Goal: Task Accomplishment & Management: Use online tool/utility

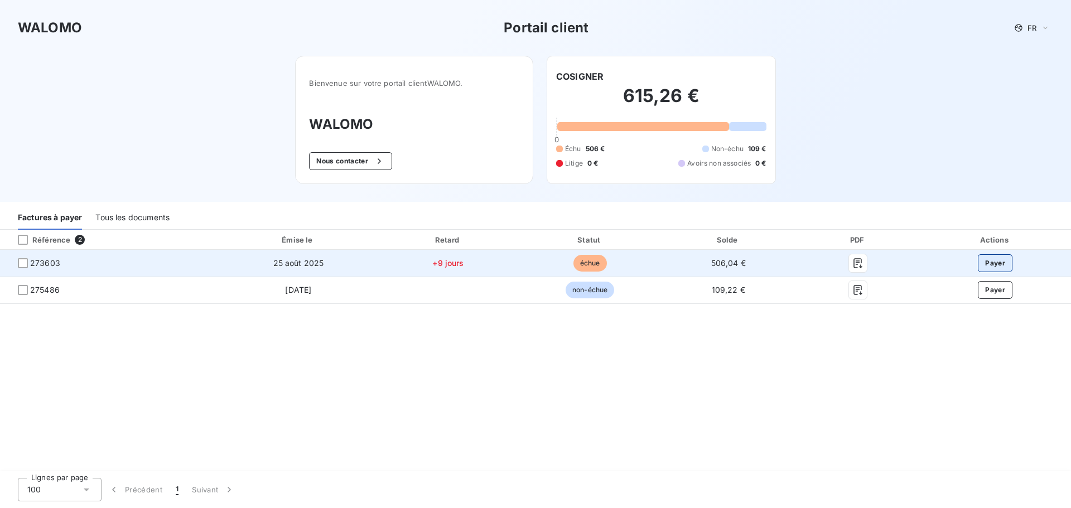
click at [991, 264] on button "Payer" at bounding box center [994, 263] width 35 height 18
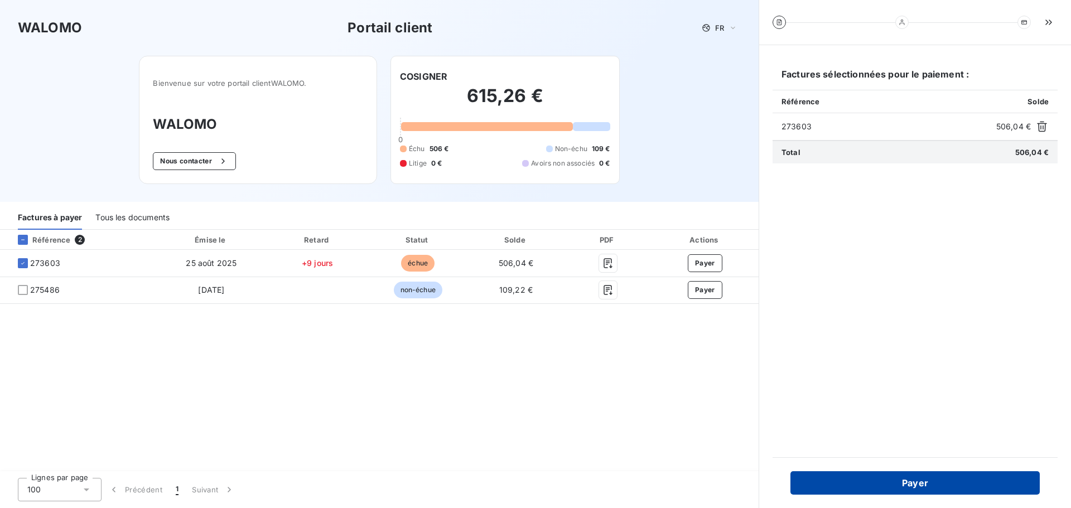
click at [931, 483] on button "Payer" at bounding box center [914, 482] width 249 height 23
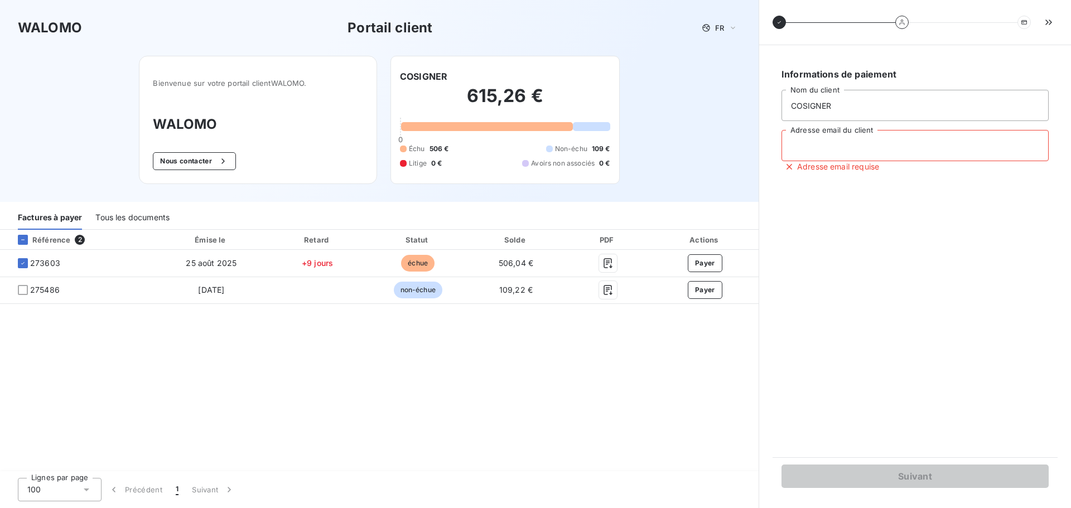
click at [919, 147] on input "Adresse email du client" at bounding box center [914, 145] width 267 height 31
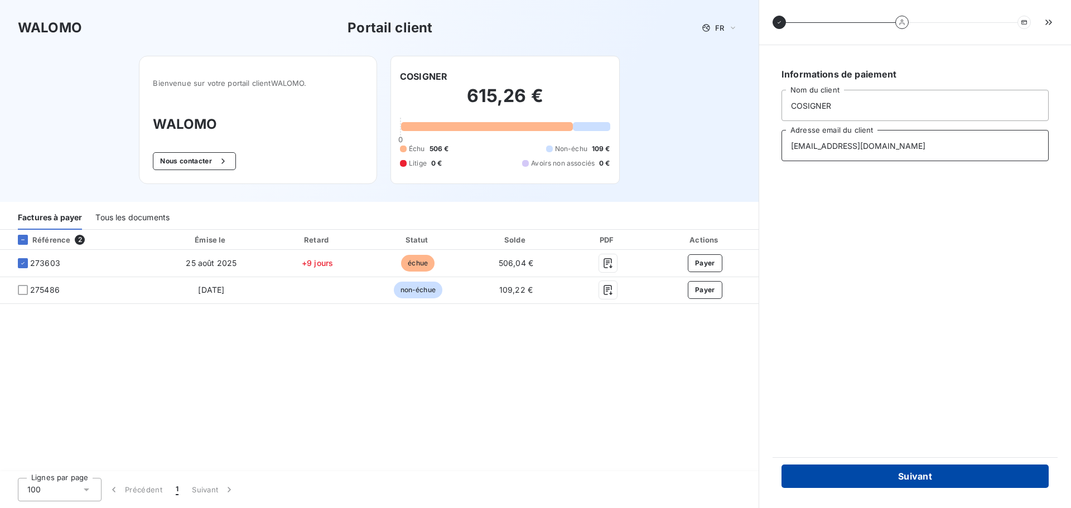
type input "[EMAIL_ADDRESS][DOMAIN_NAME]"
click at [894, 479] on button "Suivant" at bounding box center [914, 475] width 267 height 23
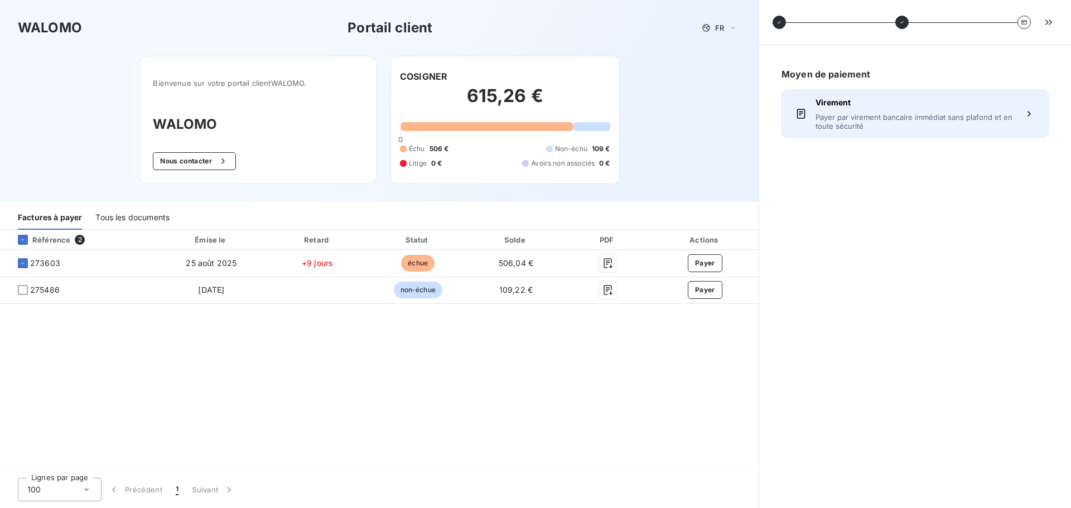
click at [958, 114] on span "Payer par virement bancaire immédiat sans plafond et en toute sécurité" at bounding box center [914, 122] width 199 height 18
